Goal: Complete application form

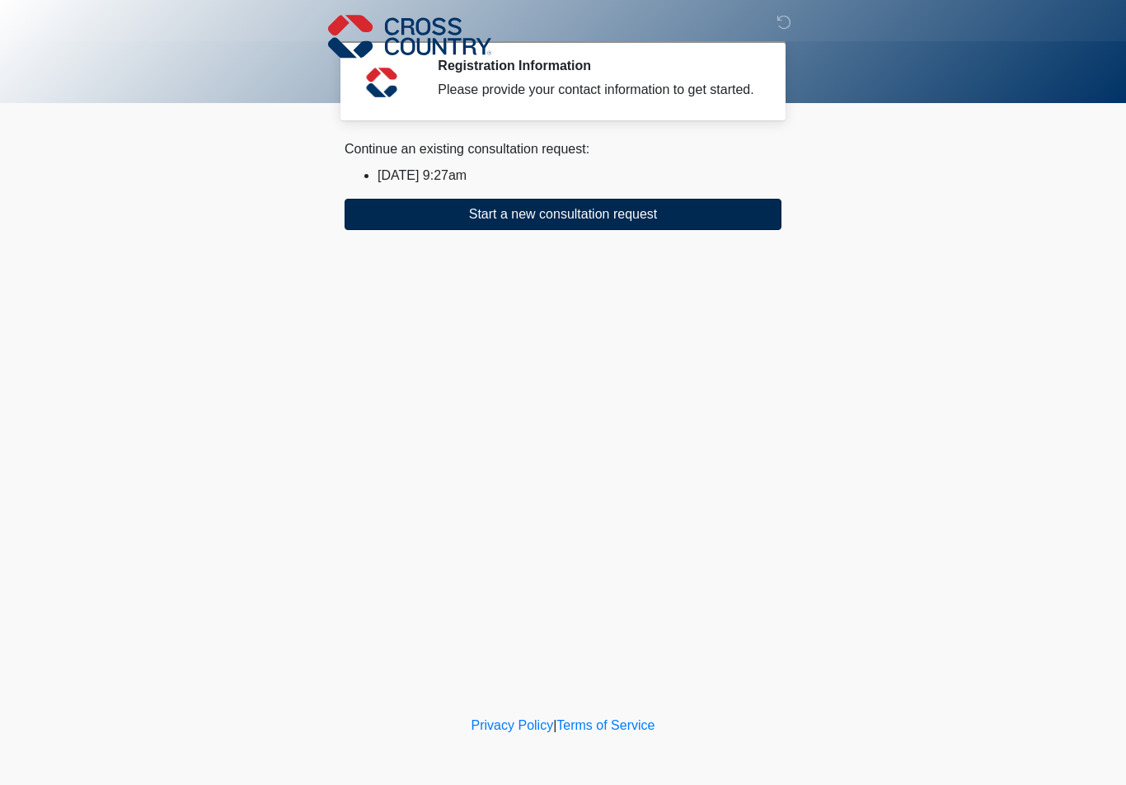
click at [576, 220] on button "Start a new consultation request" at bounding box center [563, 214] width 437 height 31
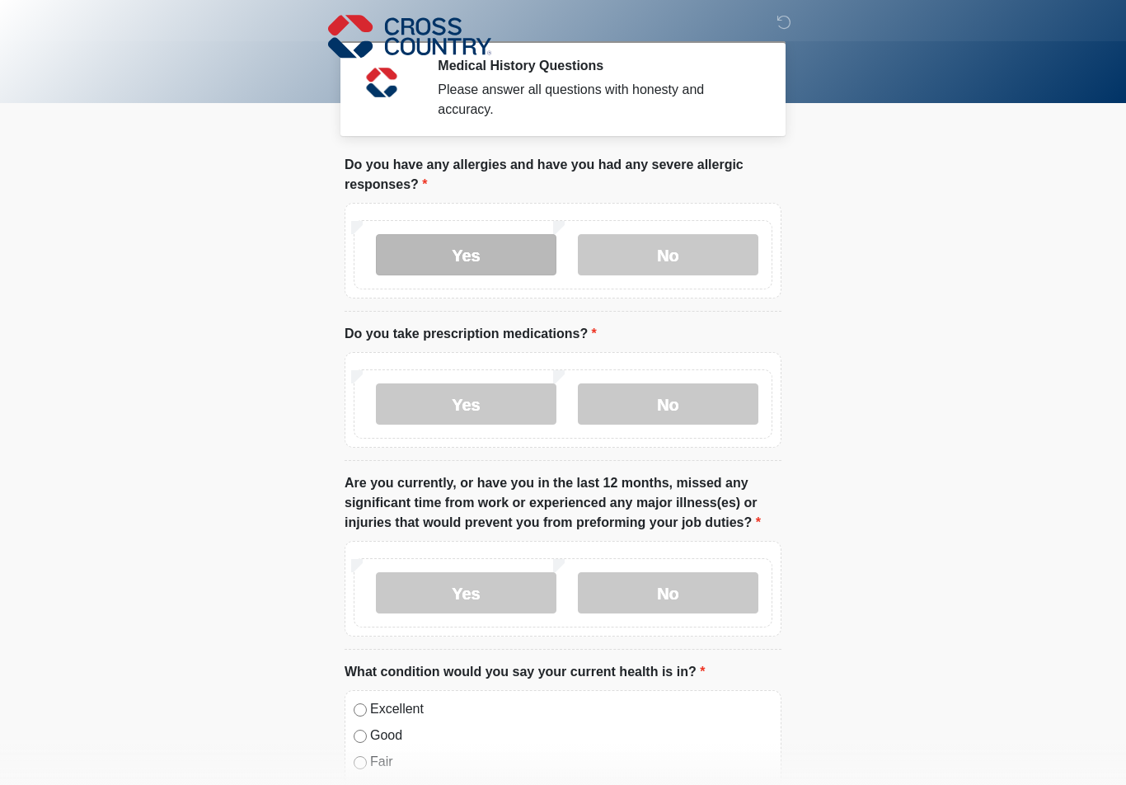
click at [523, 252] on label "Yes" at bounding box center [466, 254] width 181 height 41
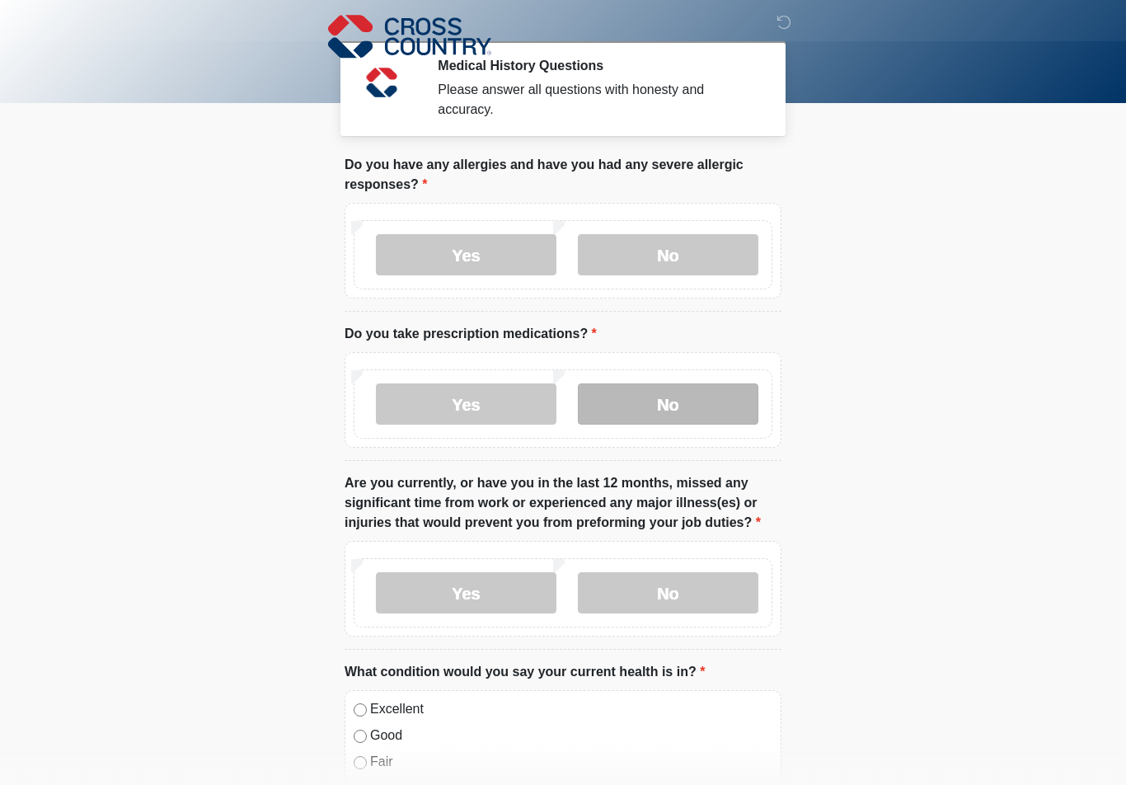
click at [692, 416] on label "No" at bounding box center [668, 403] width 181 height 41
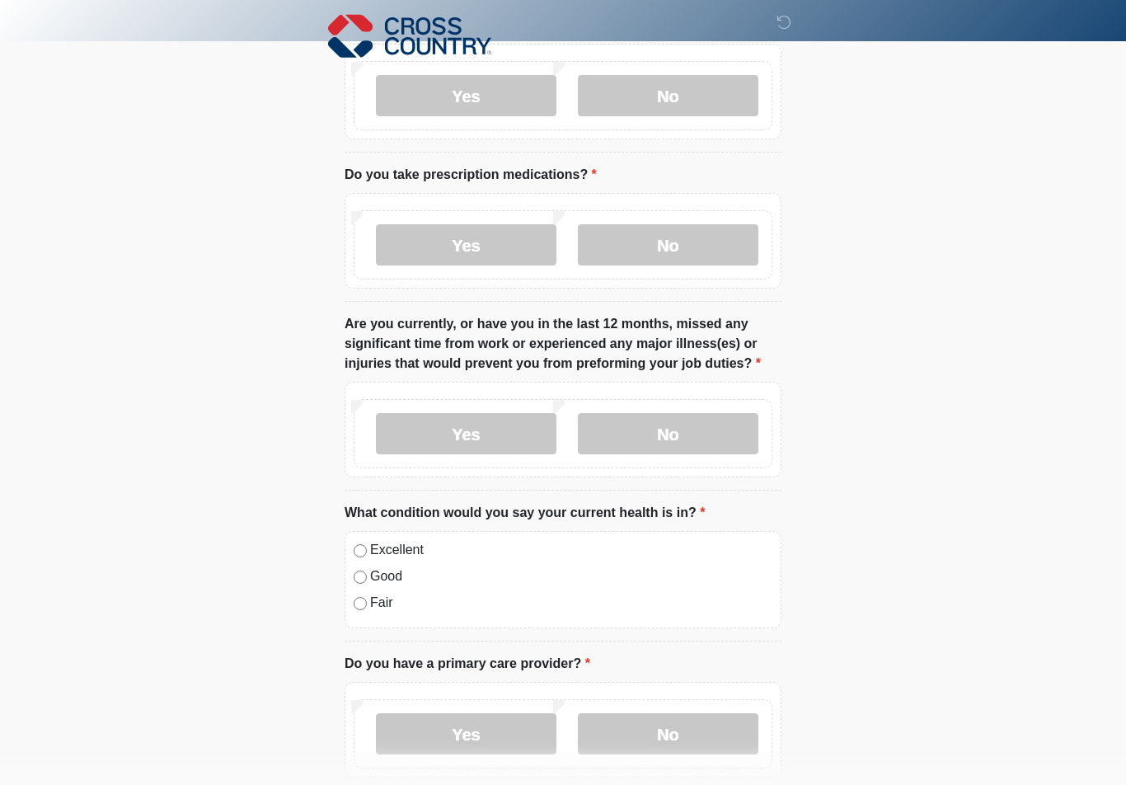
scroll to position [184, 0]
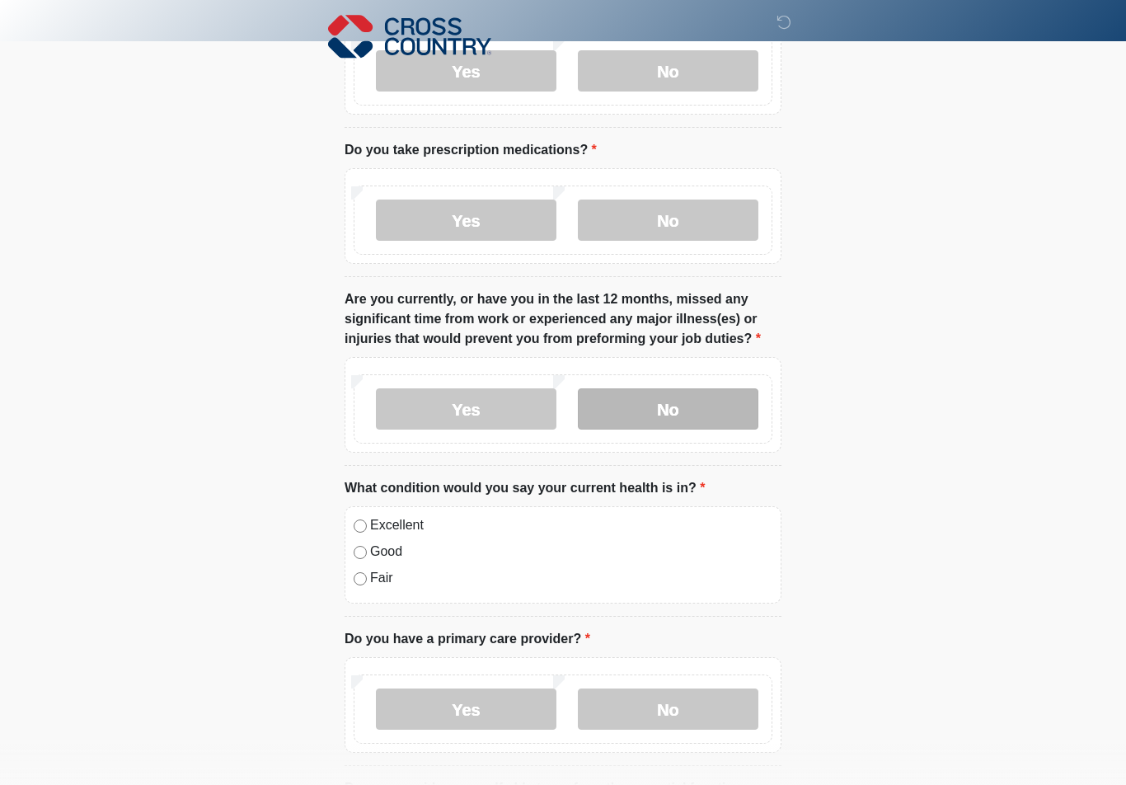
click at [668, 393] on label "No" at bounding box center [668, 408] width 181 height 41
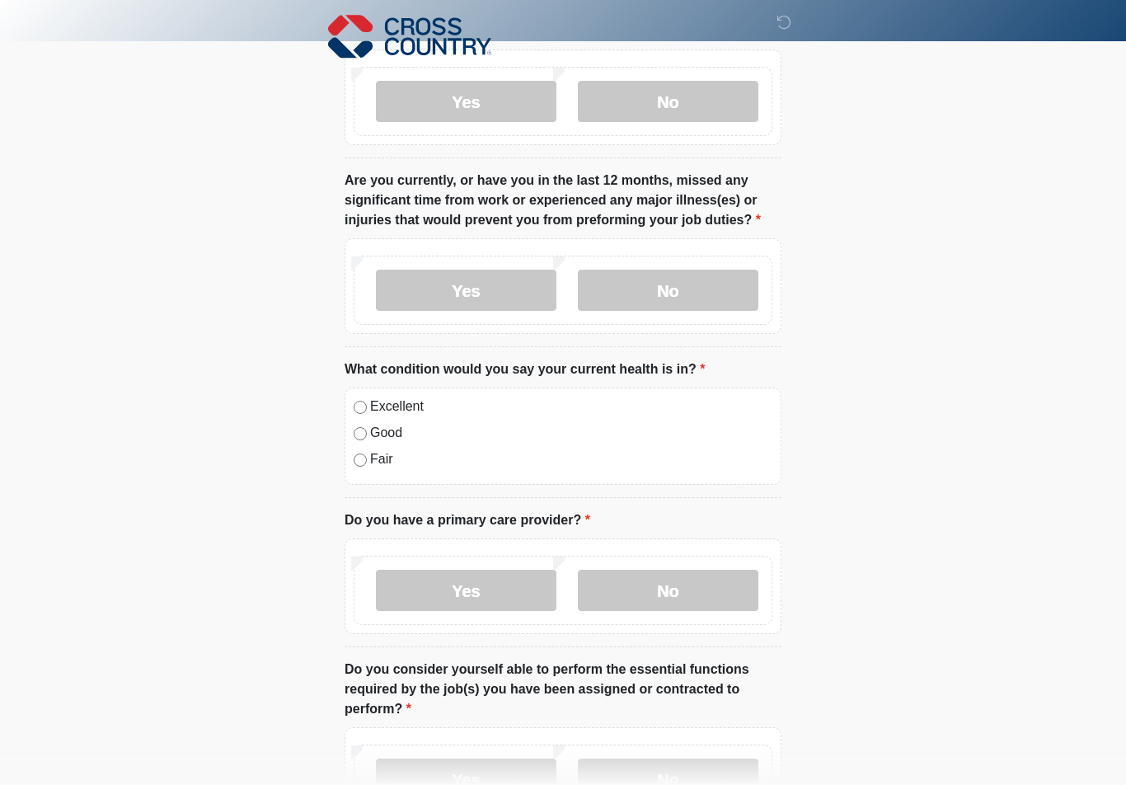
scroll to position [328, 0]
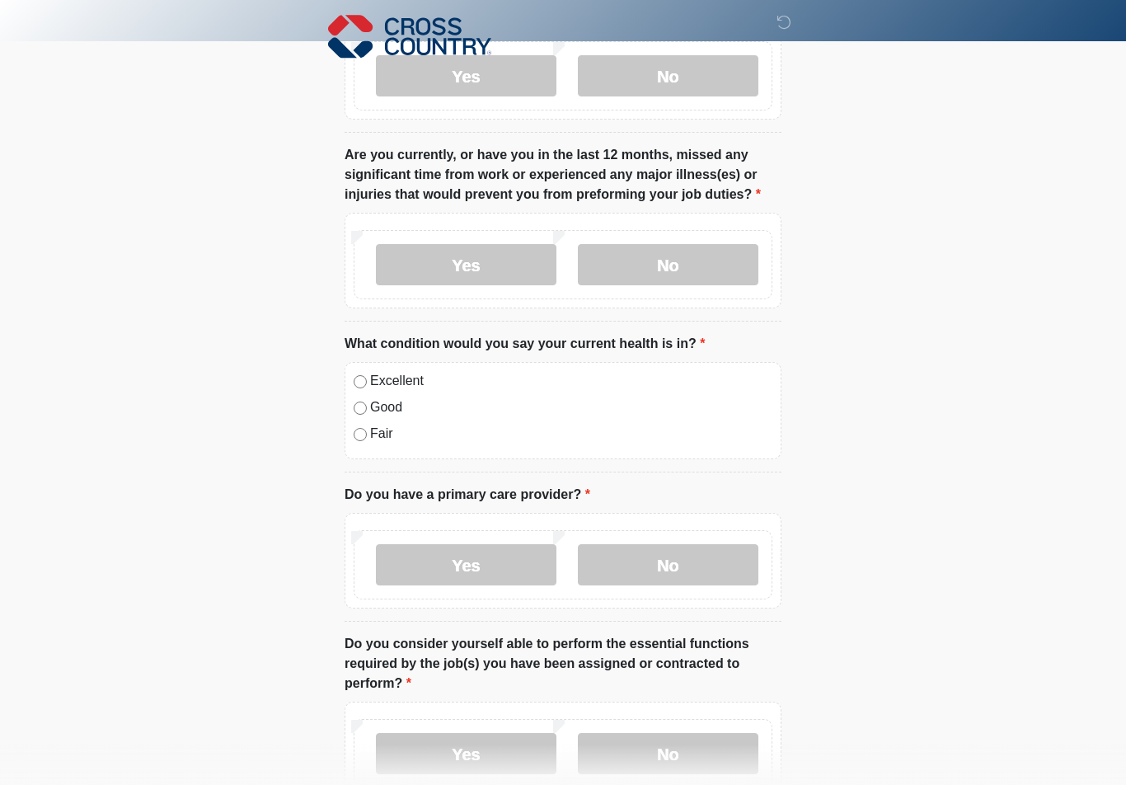
click at [382, 400] on label "Good" at bounding box center [571, 407] width 402 height 20
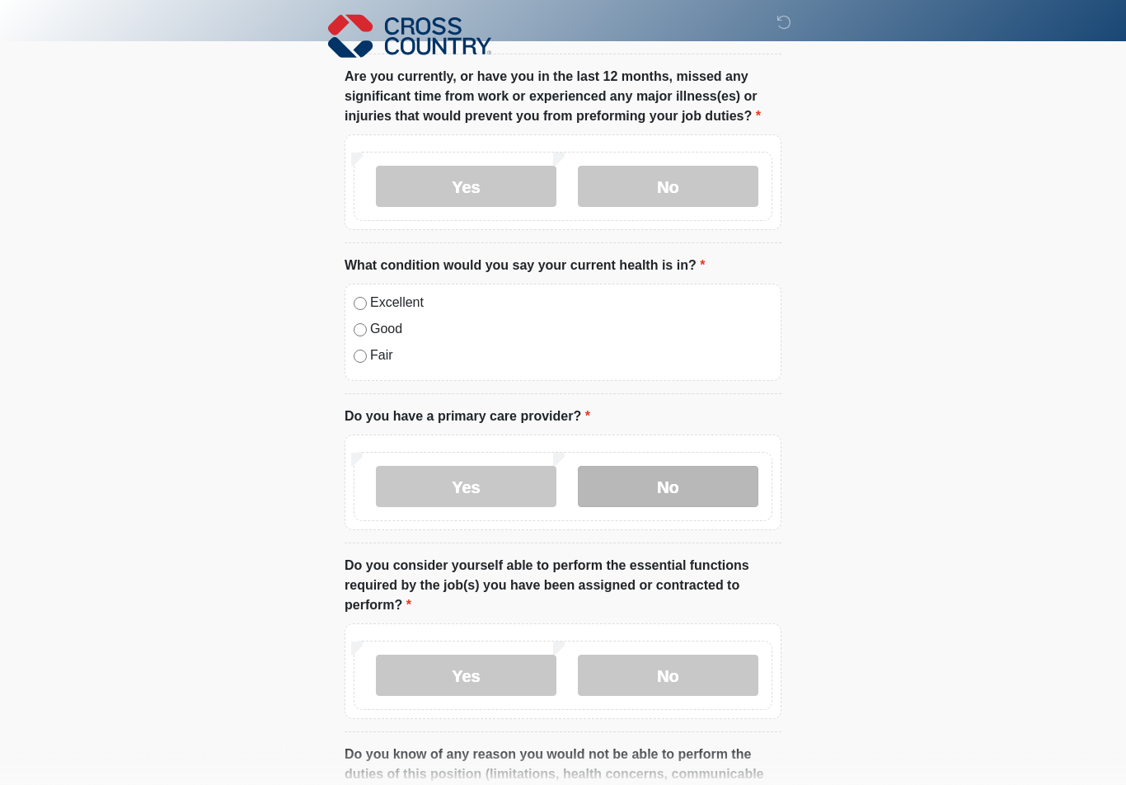
click at [643, 476] on label "No" at bounding box center [668, 487] width 181 height 41
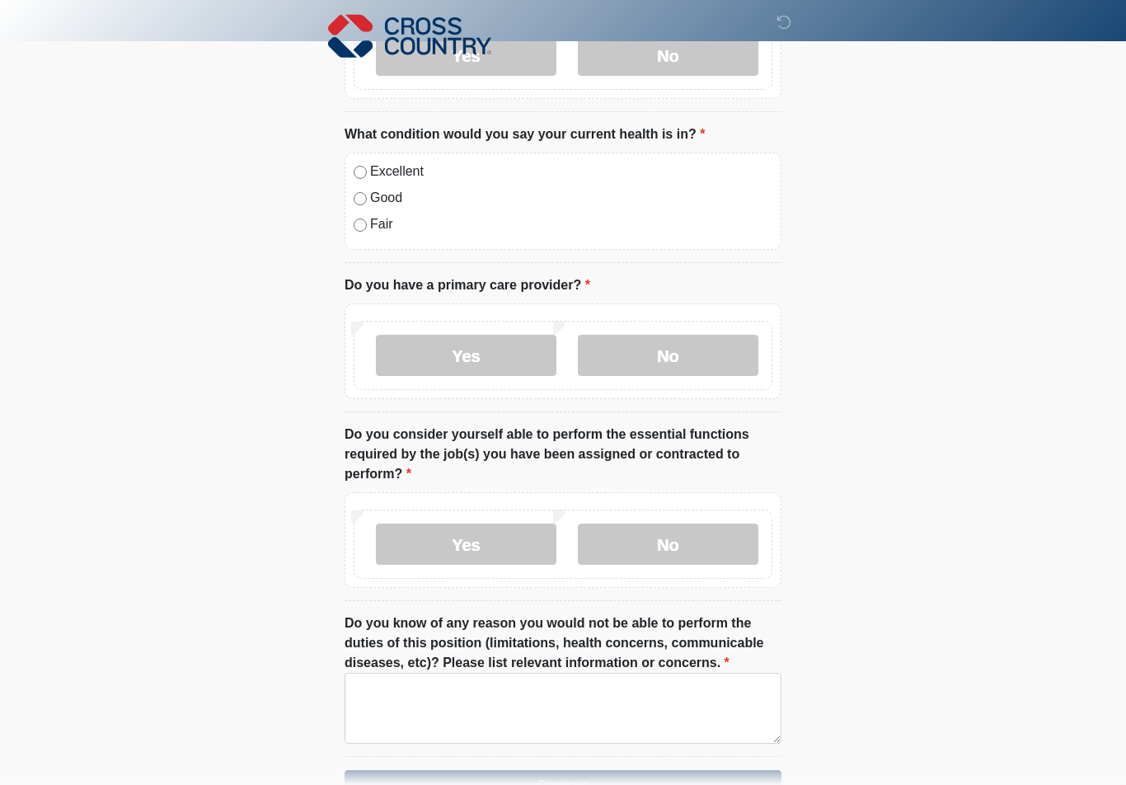
scroll to position [551, 0]
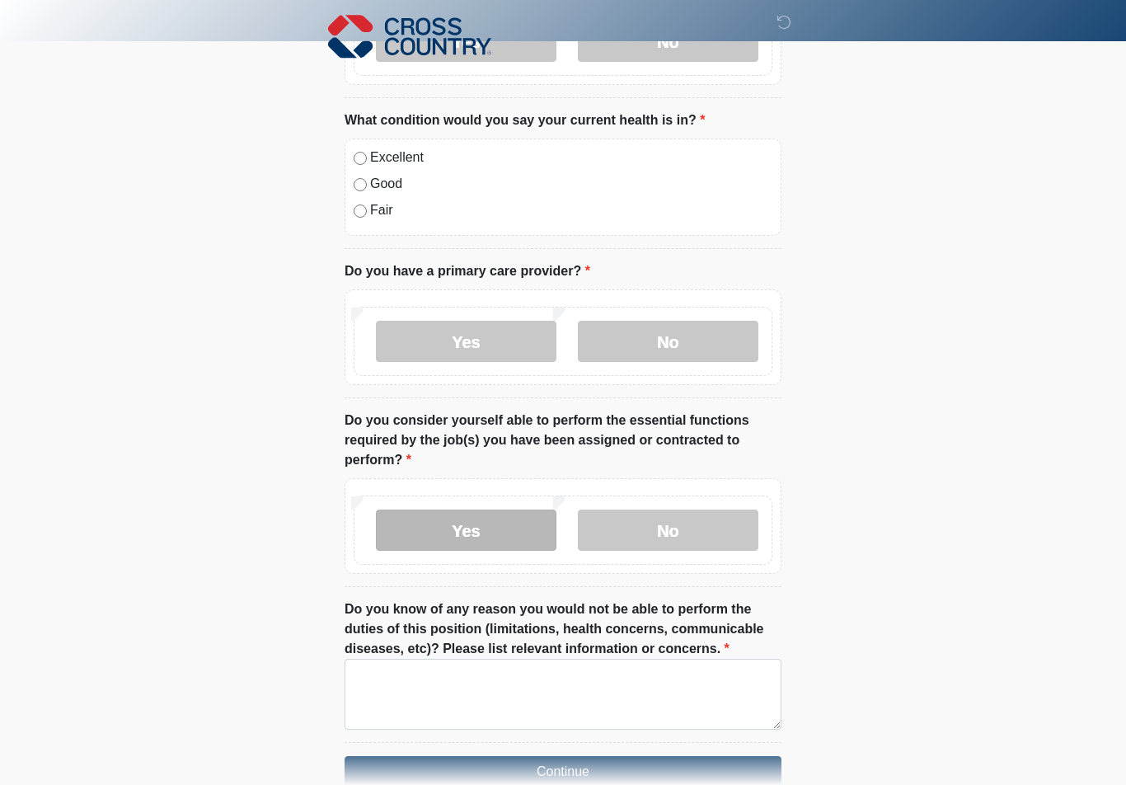
click at [484, 532] on label "Yes" at bounding box center [466, 529] width 181 height 41
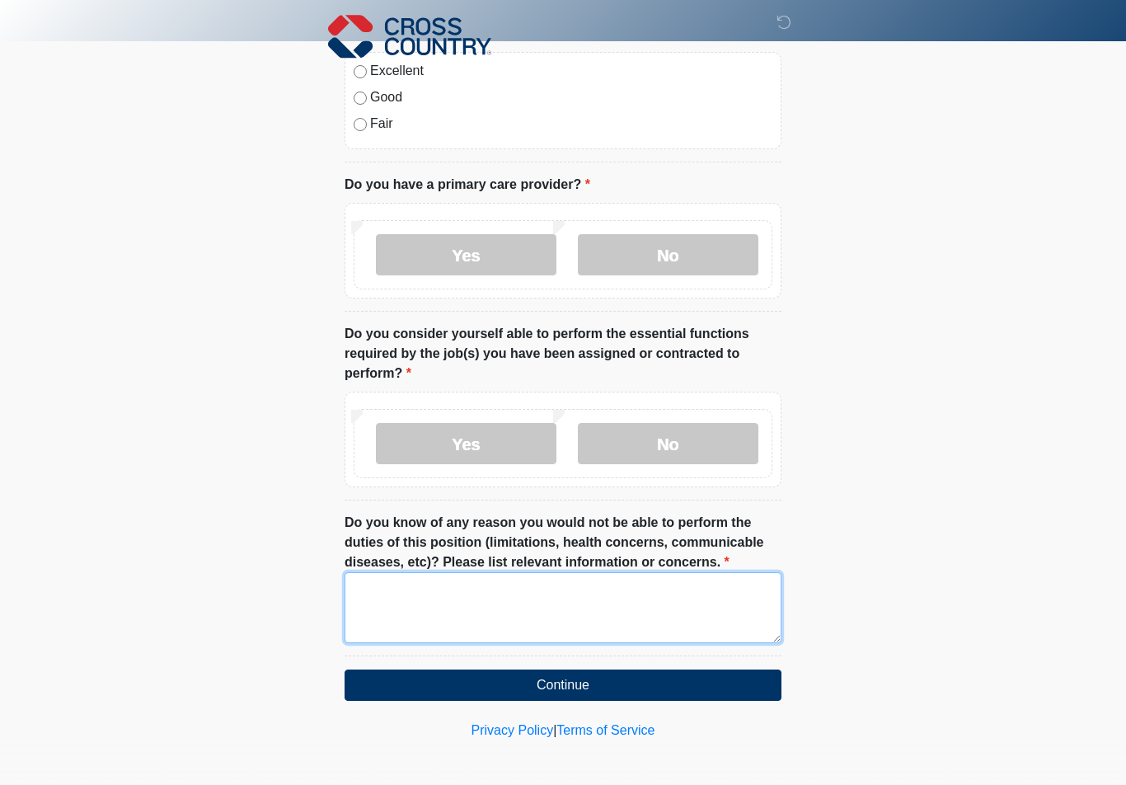
click at [471, 635] on textarea "Do you know of any reason you would not be able to perform the duties of this p…" at bounding box center [563, 607] width 437 height 71
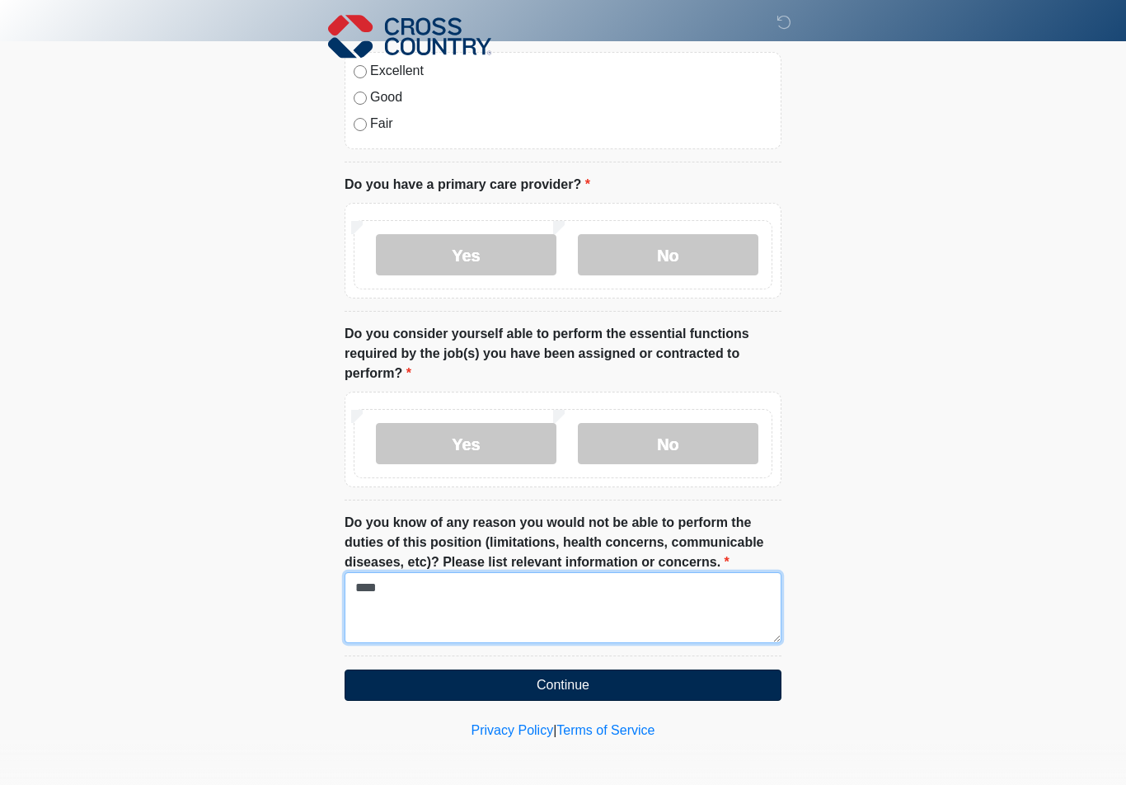
type textarea "****"
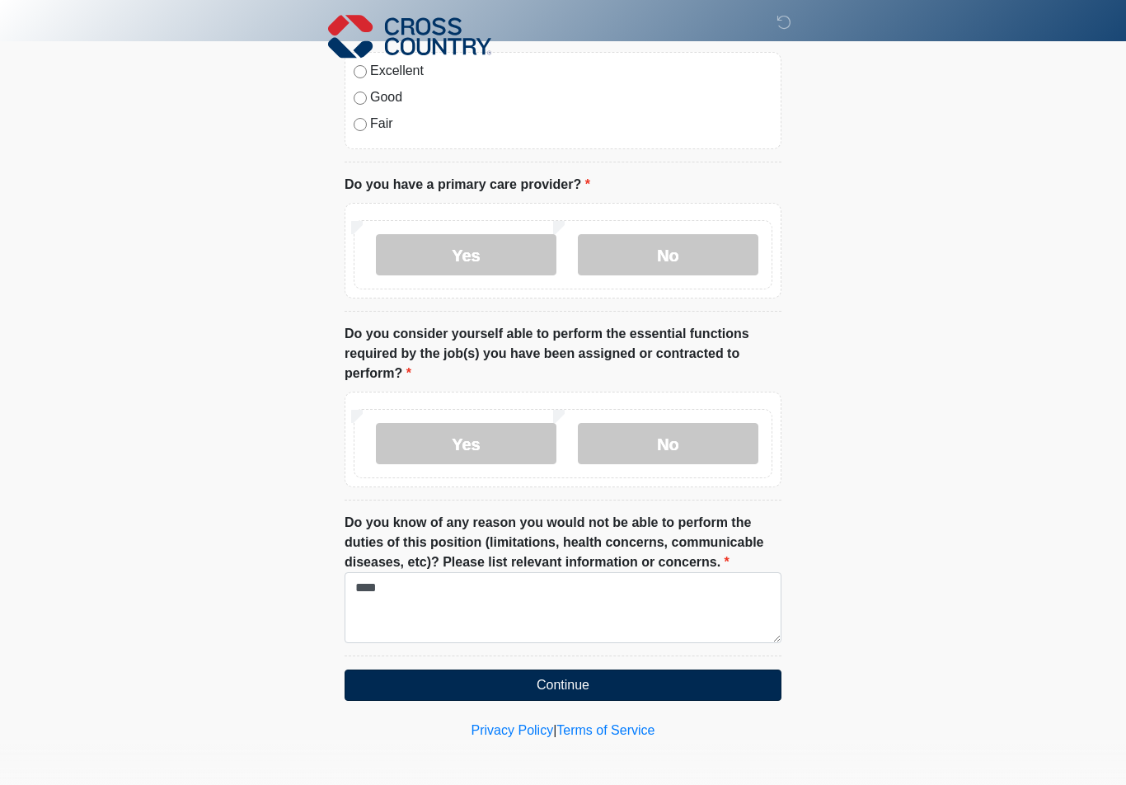
click at [544, 701] on button "Continue" at bounding box center [563, 684] width 437 height 31
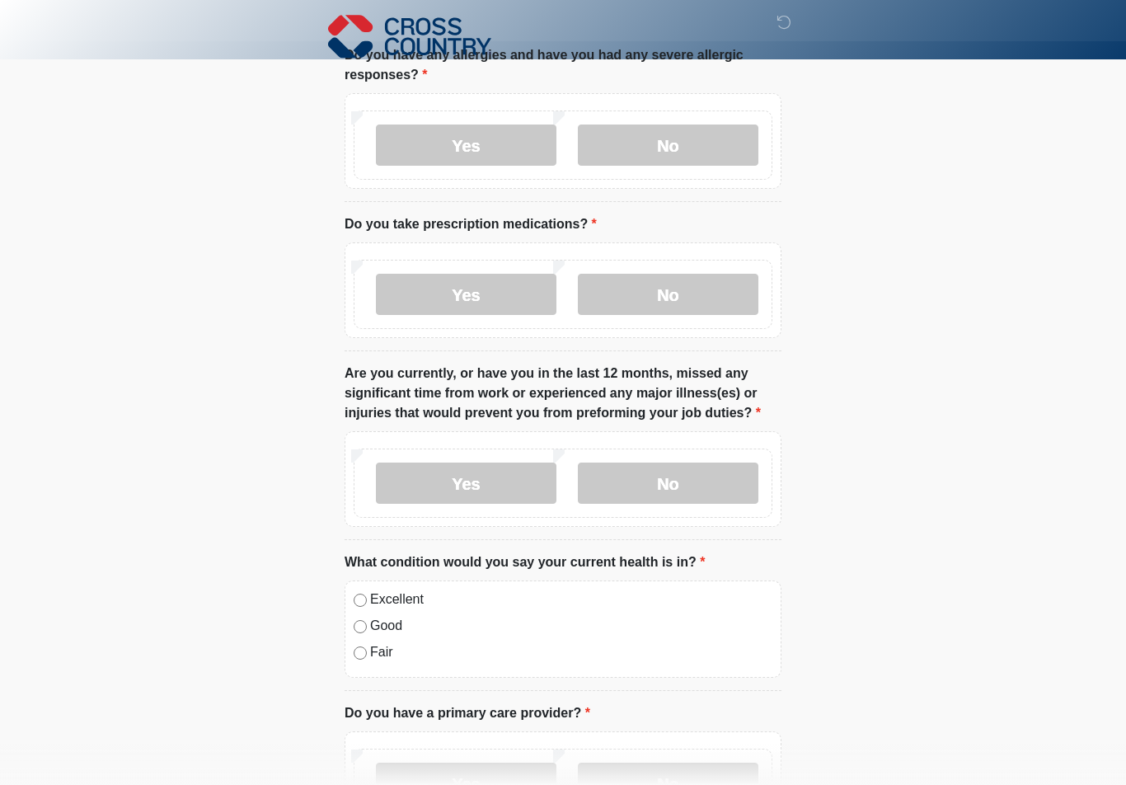
scroll to position [0, 0]
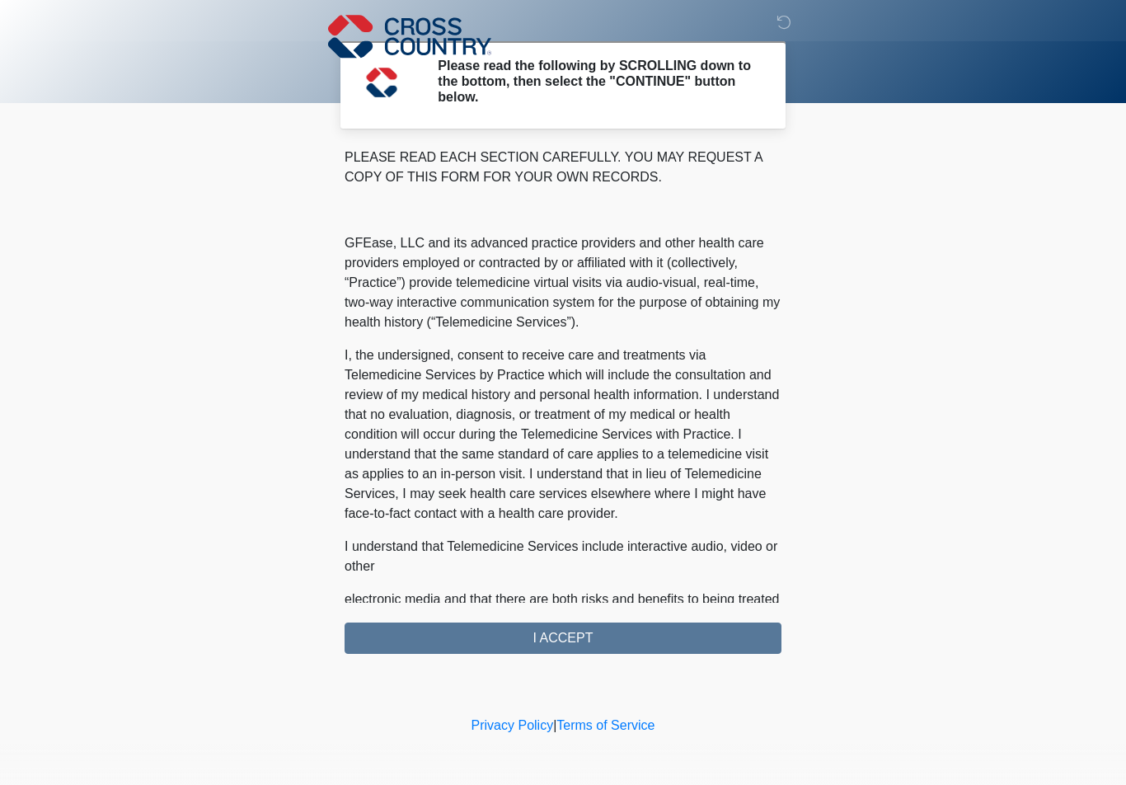
click at [553, 644] on div "PLEASE READ EACH SECTION CAREFULLY. YOU MAY REQUEST A COPY OF THIS FORM FOR YOU…" at bounding box center [563, 401] width 437 height 506
click at [580, 636] on div "PLEASE READ EACH SECTION CAREFULLY. YOU MAY REQUEST A COPY OF THIS FORM FOR YOU…" at bounding box center [563, 401] width 437 height 506
click at [565, 636] on div "PLEASE READ EACH SECTION CAREFULLY. YOU MAY REQUEST A COPY OF THIS FORM FOR YOU…" at bounding box center [563, 401] width 437 height 506
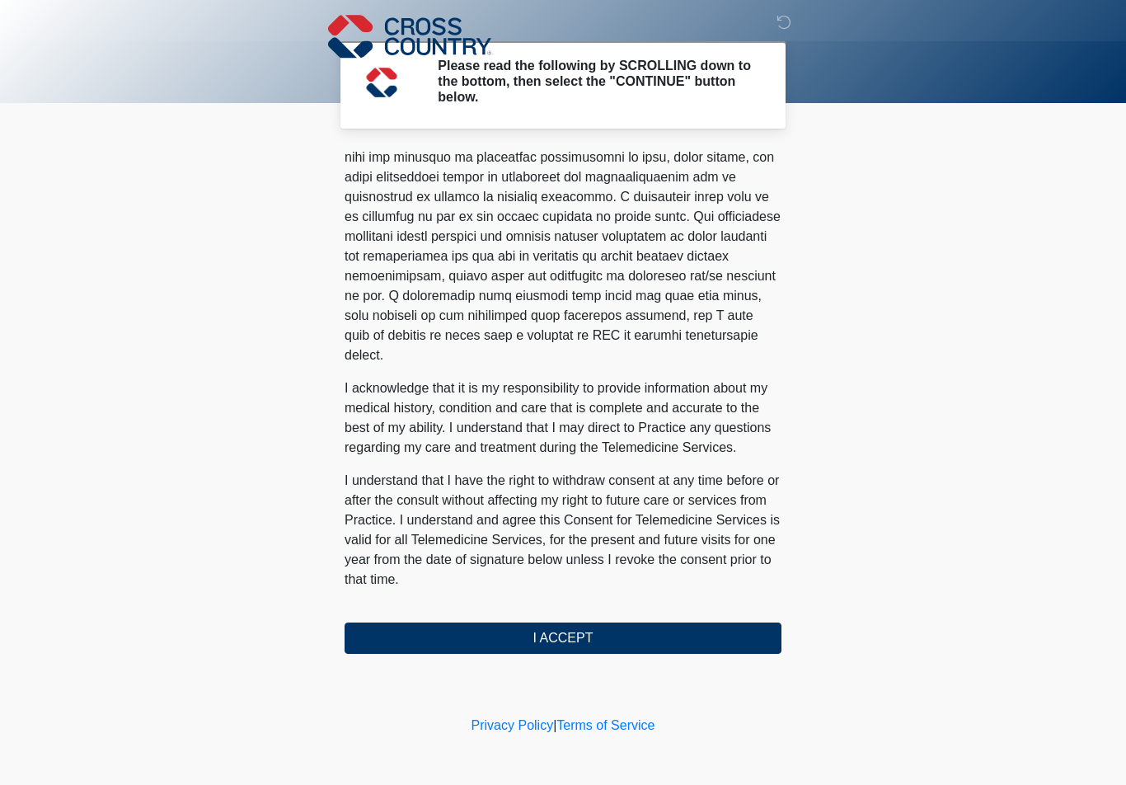
scroll to position [903, 0]
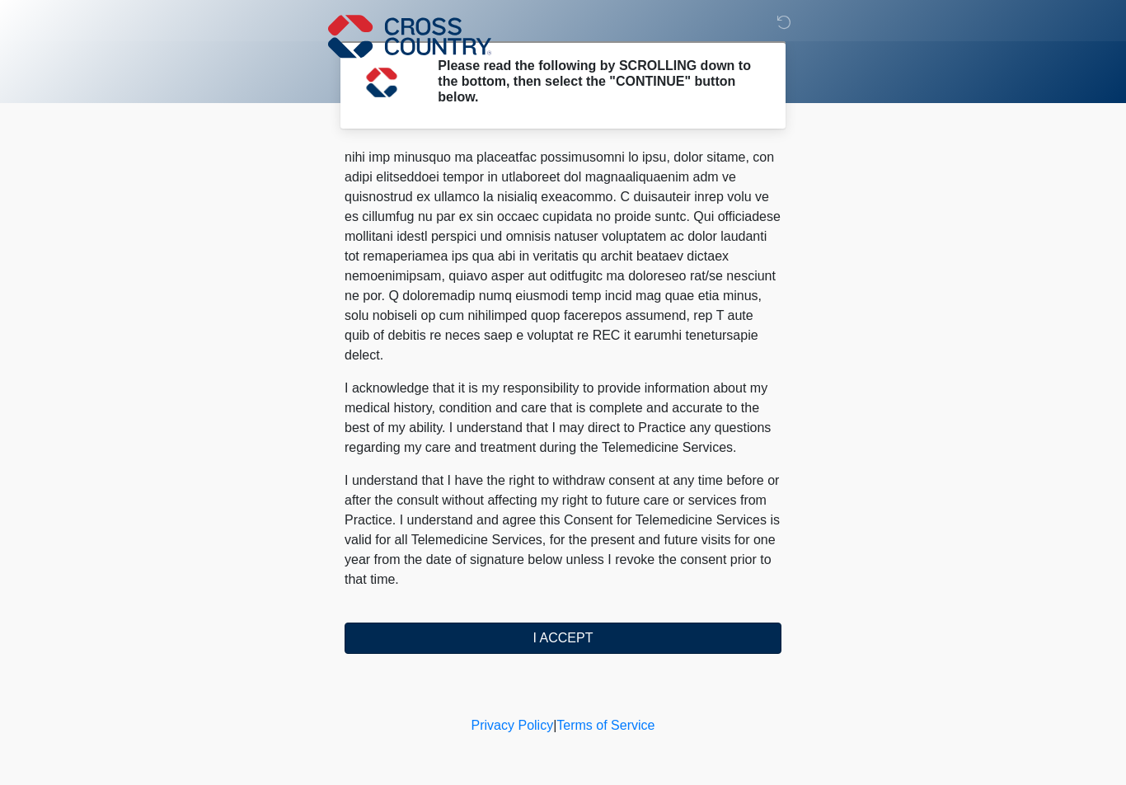
click at [613, 640] on button "I ACCEPT" at bounding box center [563, 637] width 437 height 31
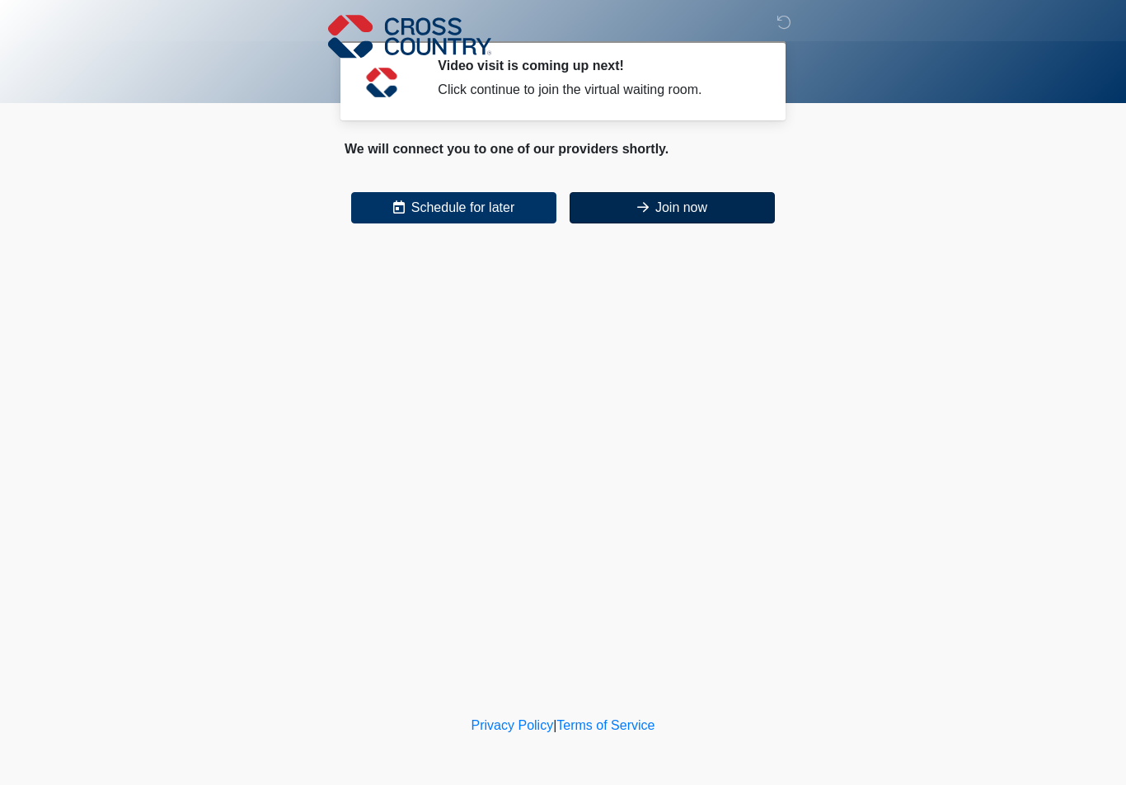
click at [743, 222] on button "Join now" at bounding box center [672, 207] width 205 height 31
